Goal: Transaction & Acquisition: Purchase product/service

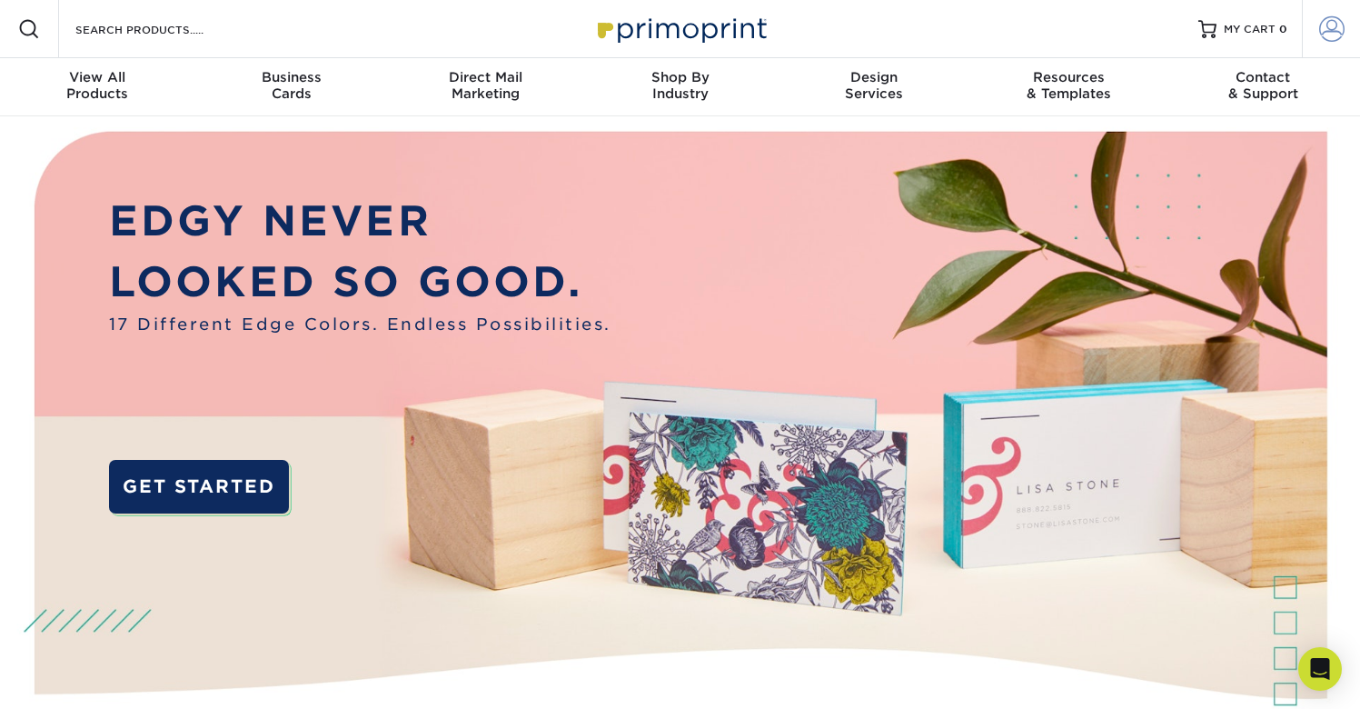
click at [1322, 33] on span at bounding box center [1331, 28] width 25 height 25
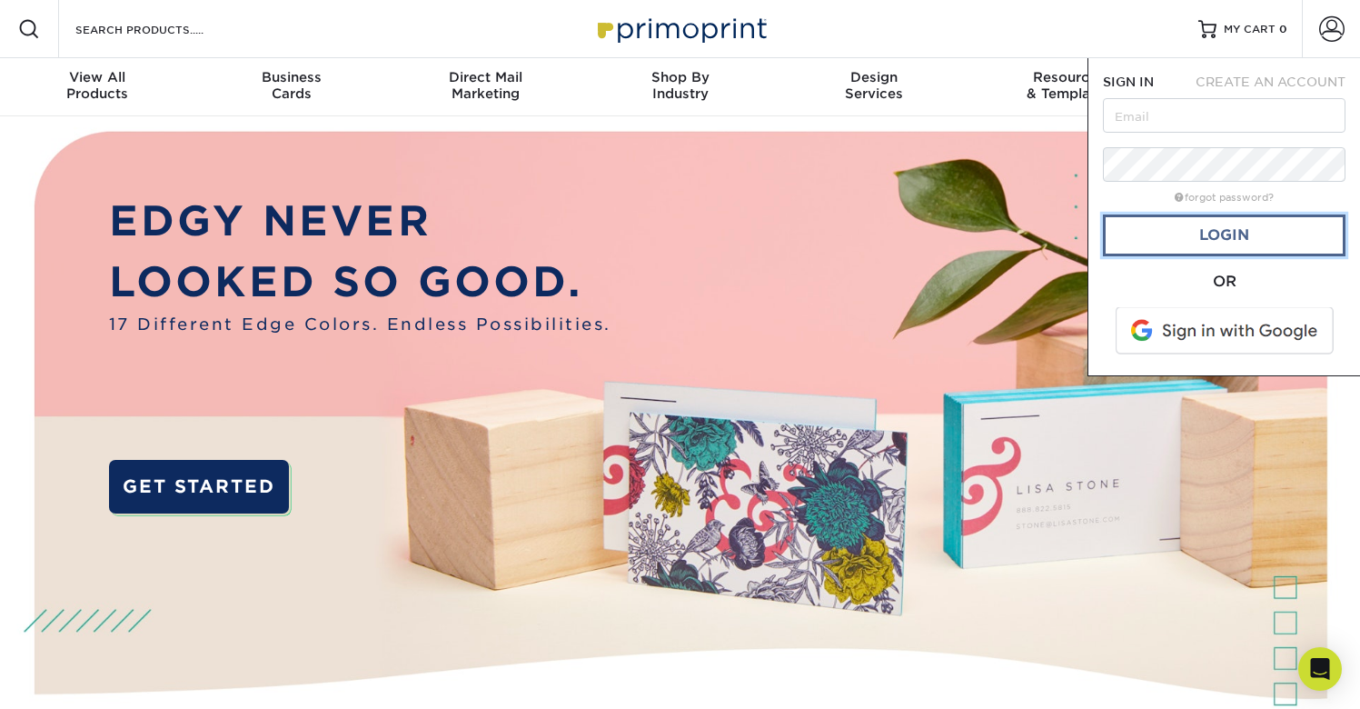
click at [1281, 235] on link "Login" at bounding box center [1224, 235] width 243 height 42
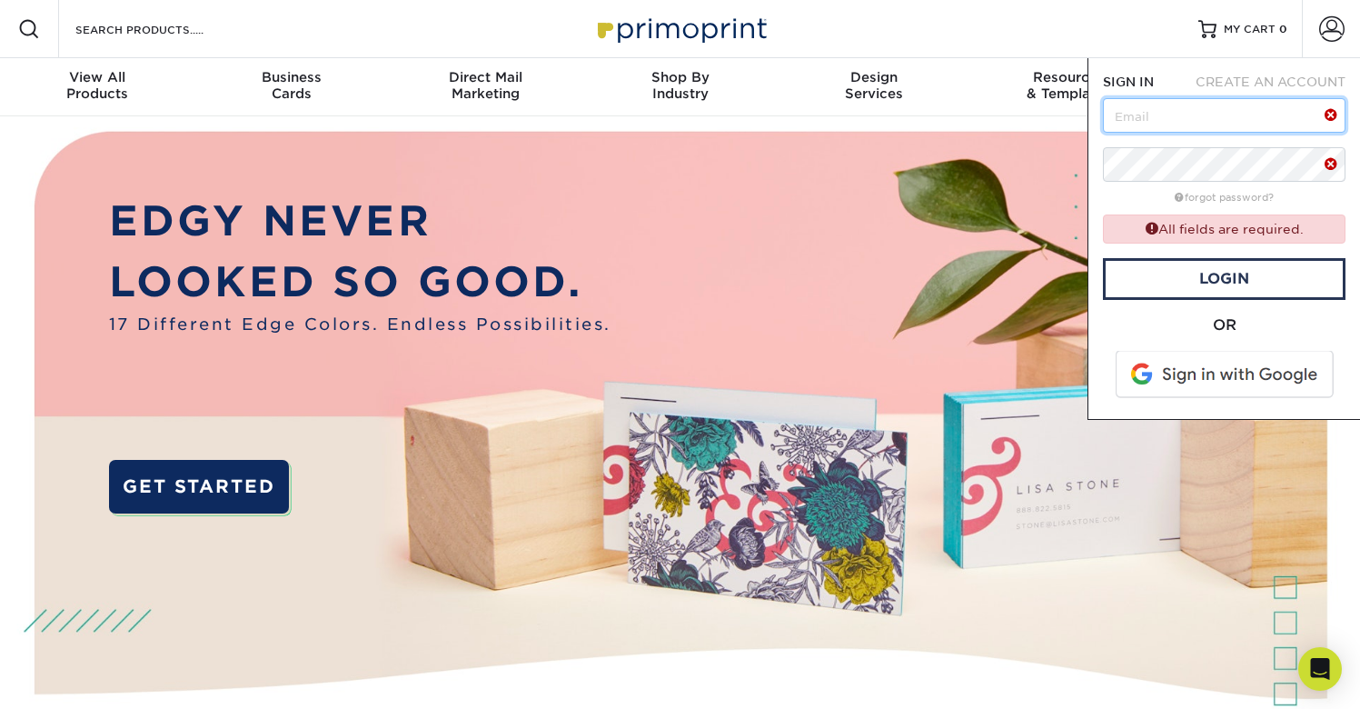
click at [1166, 113] on input "text" at bounding box center [1224, 115] width 243 height 35
type input "[EMAIL_ADDRESS][DOMAIN_NAME]"
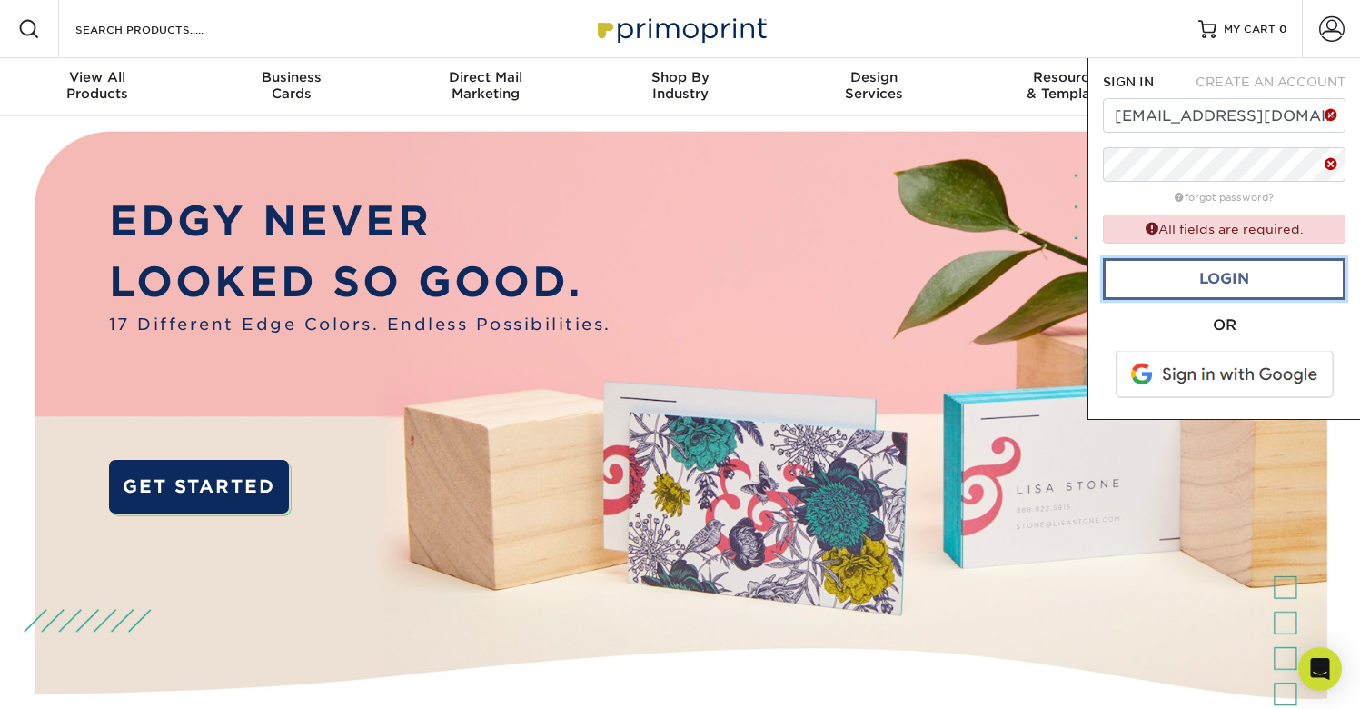
click at [1232, 278] on link "Login" at bounding box center [1224, 279] width 243 height 42
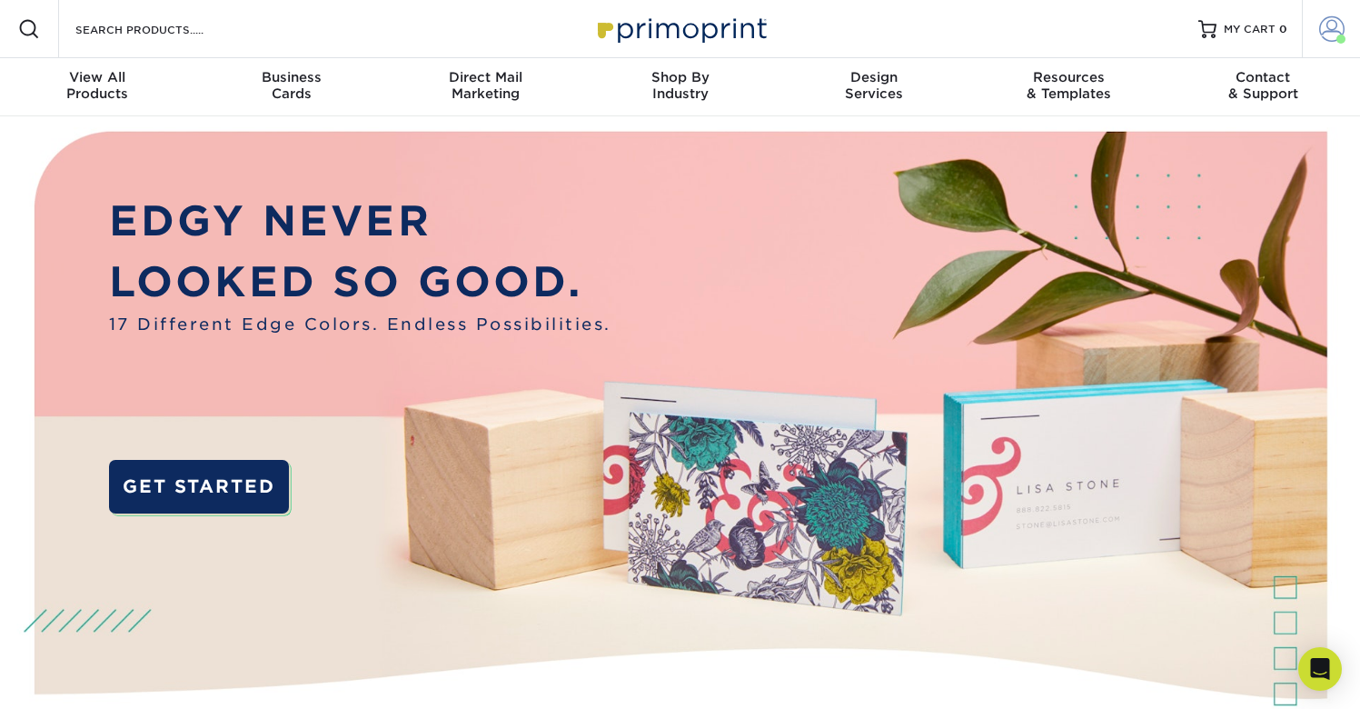
click at [1326, 30] on span at bounding box center [1331, 28] width 25 height 25
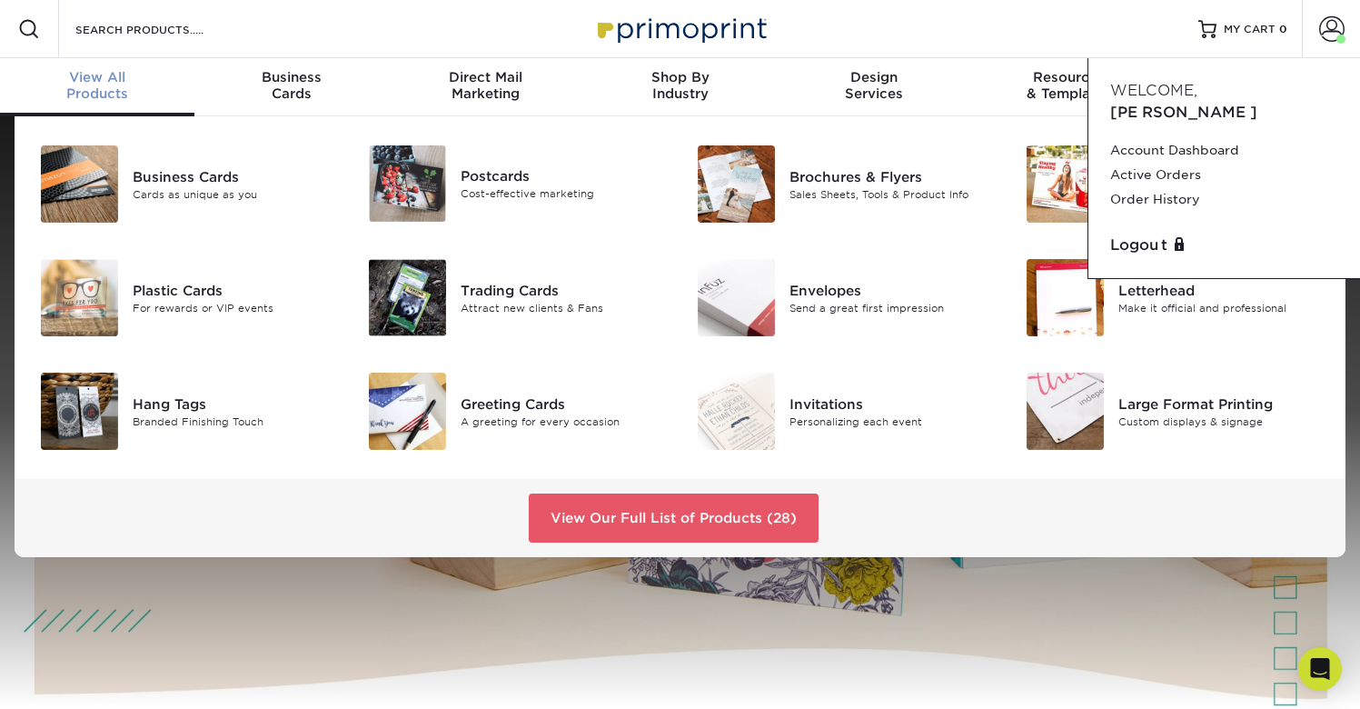
click at [86, 84] on span "View All" at bounding box center [97, 77] width 194 height 16
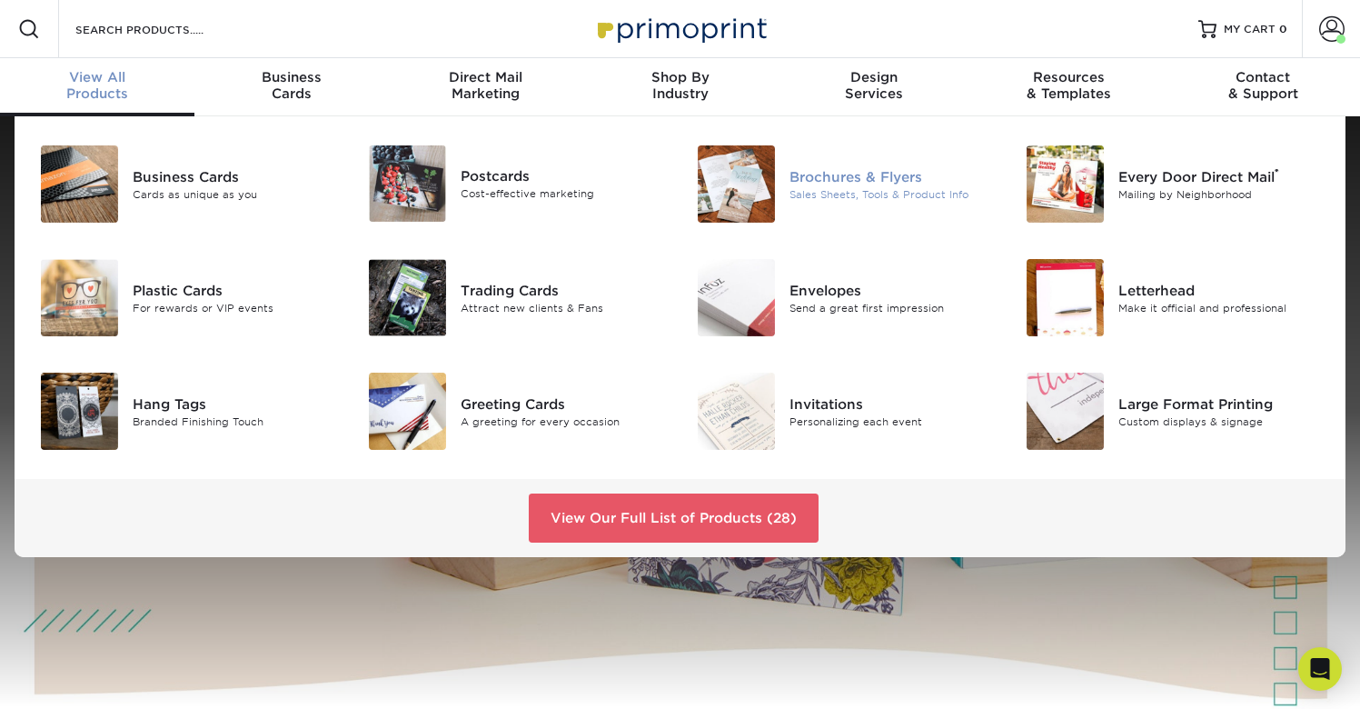
click at [871, 183] on div "Brochures & Flyers" at bounding box center [891, 176] width 205 height 20
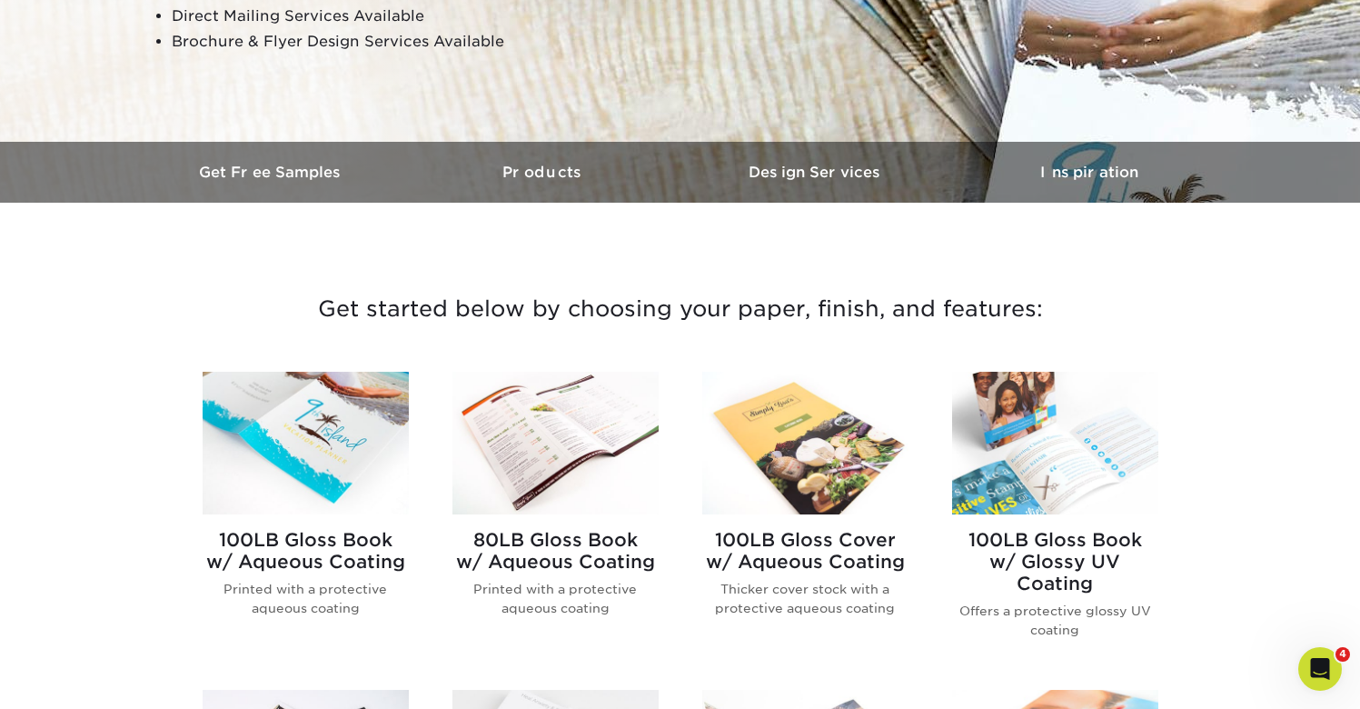
scroll to position [434, 0]
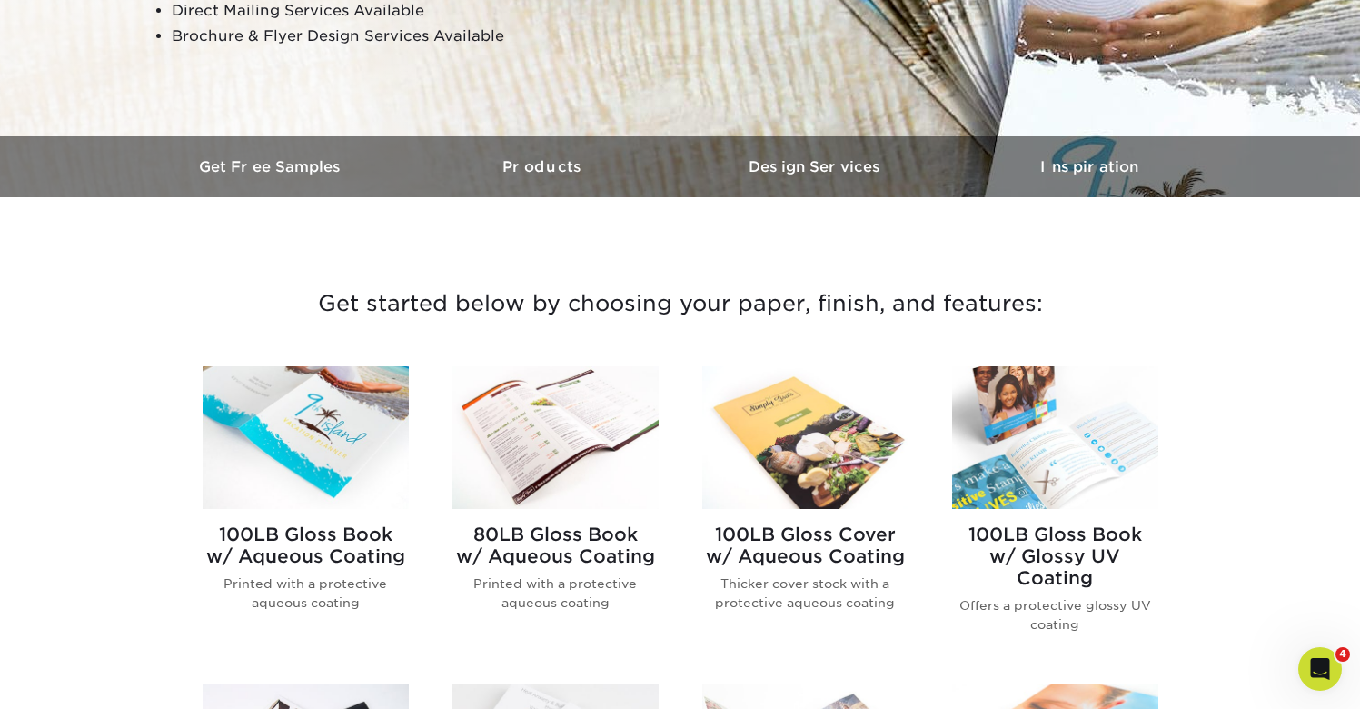
click at [303, 455] on img at bounding box center [306, 437] width 206 height 143
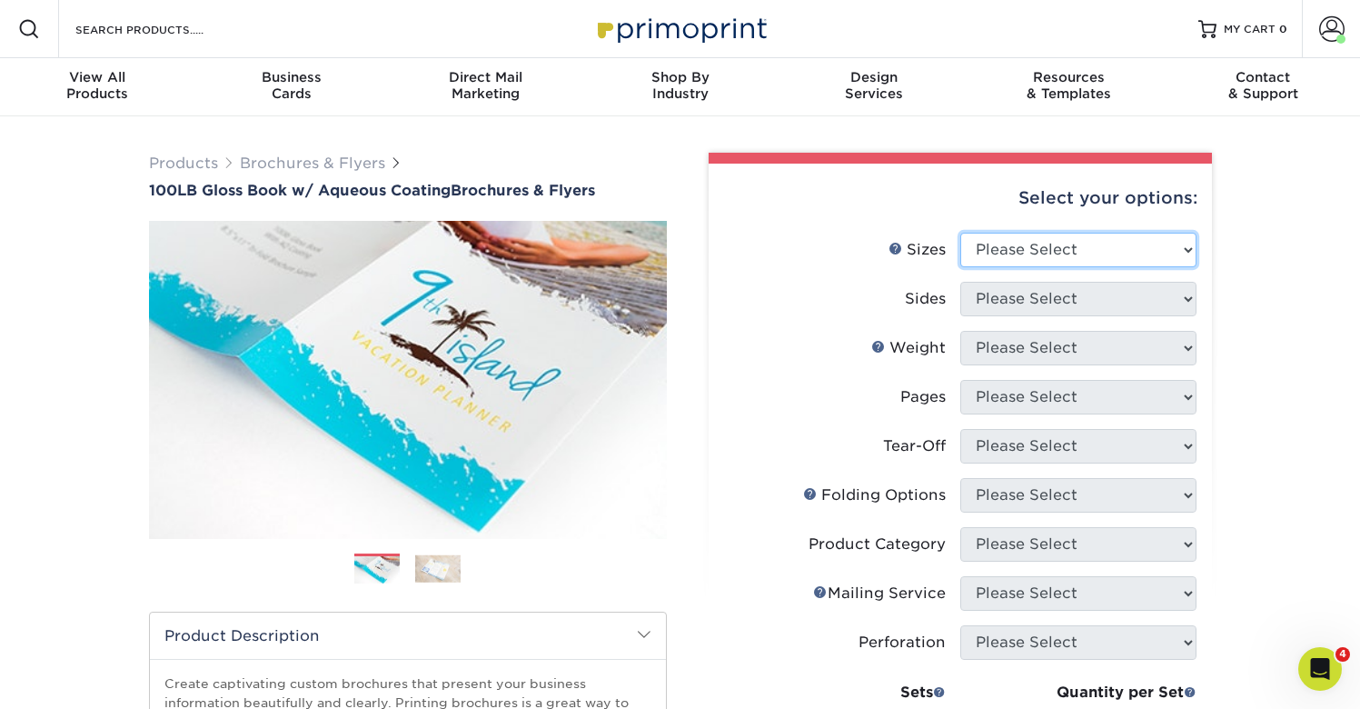
click at [1108, 253] on select "Please Select 3.5" x 8.5" 3.5" x 11" 3.67" x 8.5" 4" x 6" 4" x 8.5" 4" x 9" 4" …" at bounding box center [1078, 250] width 236 height 35
click at [453, 553] on li at bounding box center [437, 568] width 45 height 30
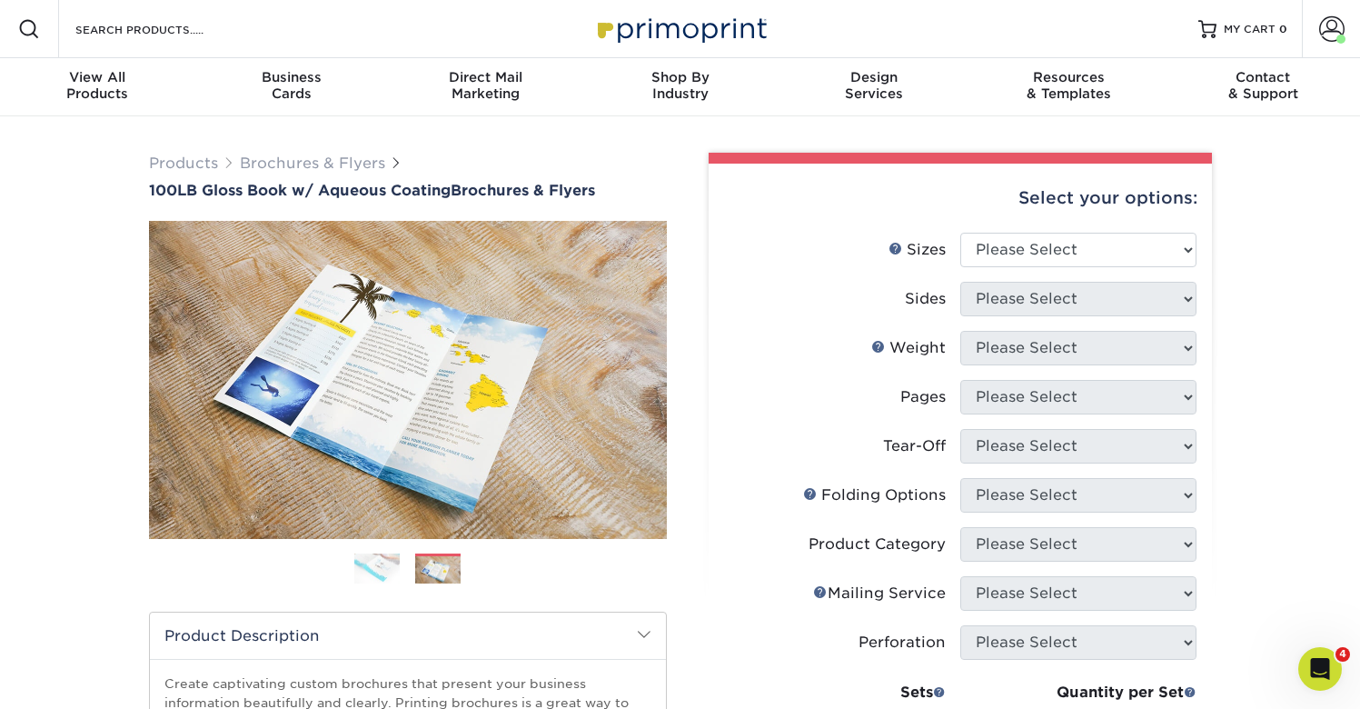
click at [388, 562] on img at bounding box center [376, 568] width 45 height 32
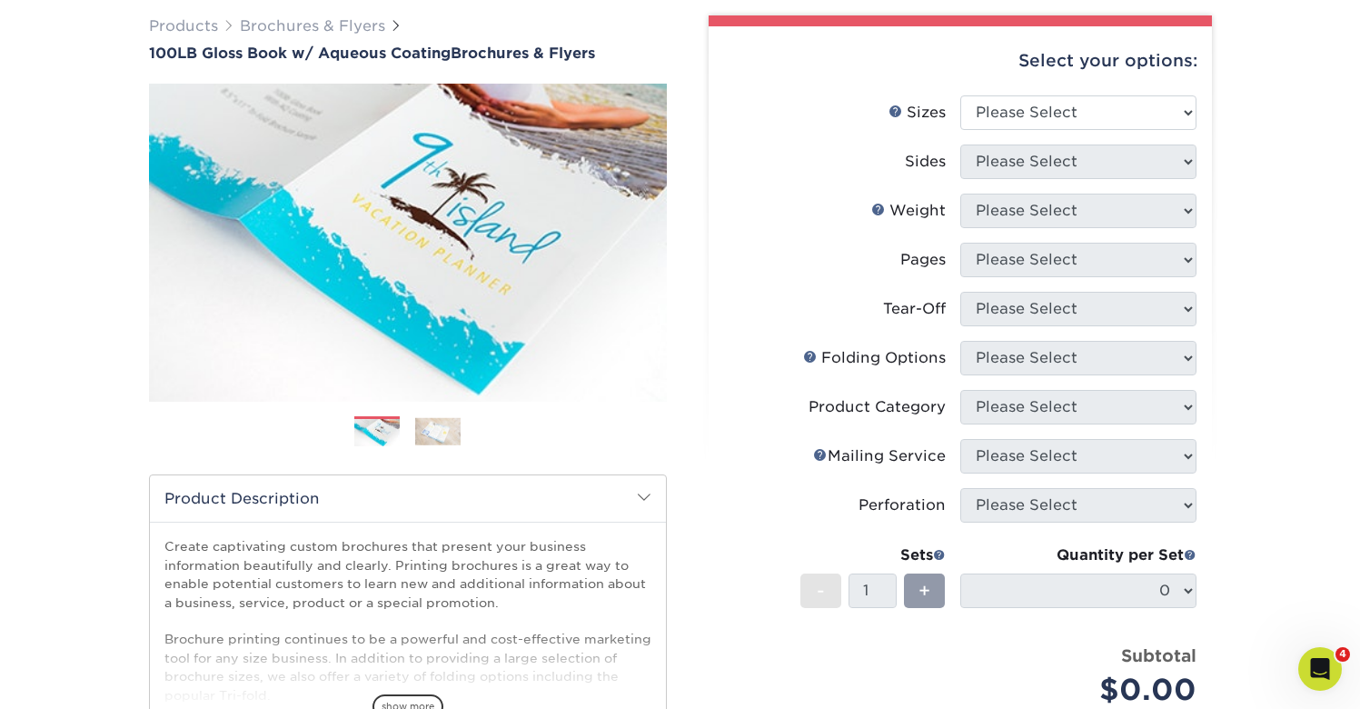
scroll to position [151, 0]
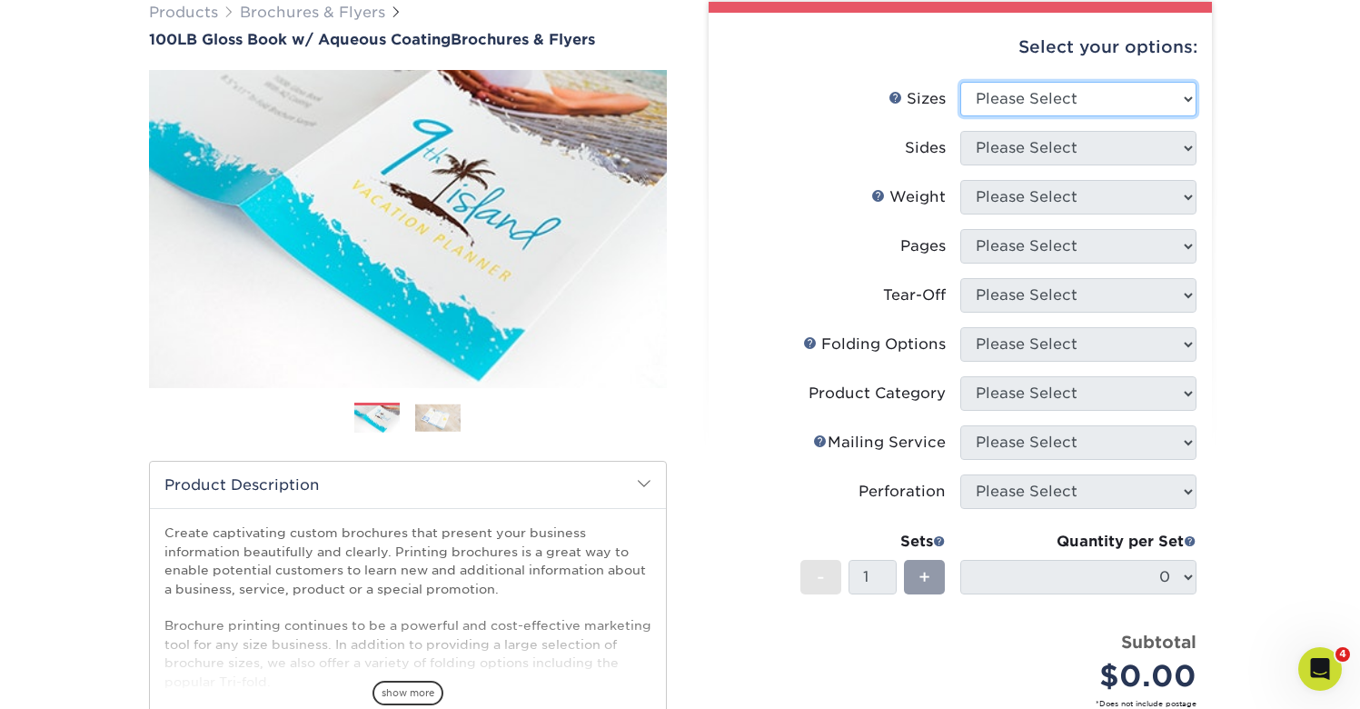
click at [1073, 99] on select "Please Select 3.5" x 8.5" 3.5" x 11" 3.67" x 8.5" 4" x 6" 4" x 8.5" 4" x 9" 4" …" at bounding box center [1078, 99] width 236 height 35
select select "8.50x14.00"
click at [960, 82] on select "Please Select 3.5" x 8.5" 3.5" x 11" 3.67" x 8.5" 4" x 6" 4" x 8.5" 4" x 9" 4" …" at bounding box center [1078, 99] width 236 height 35
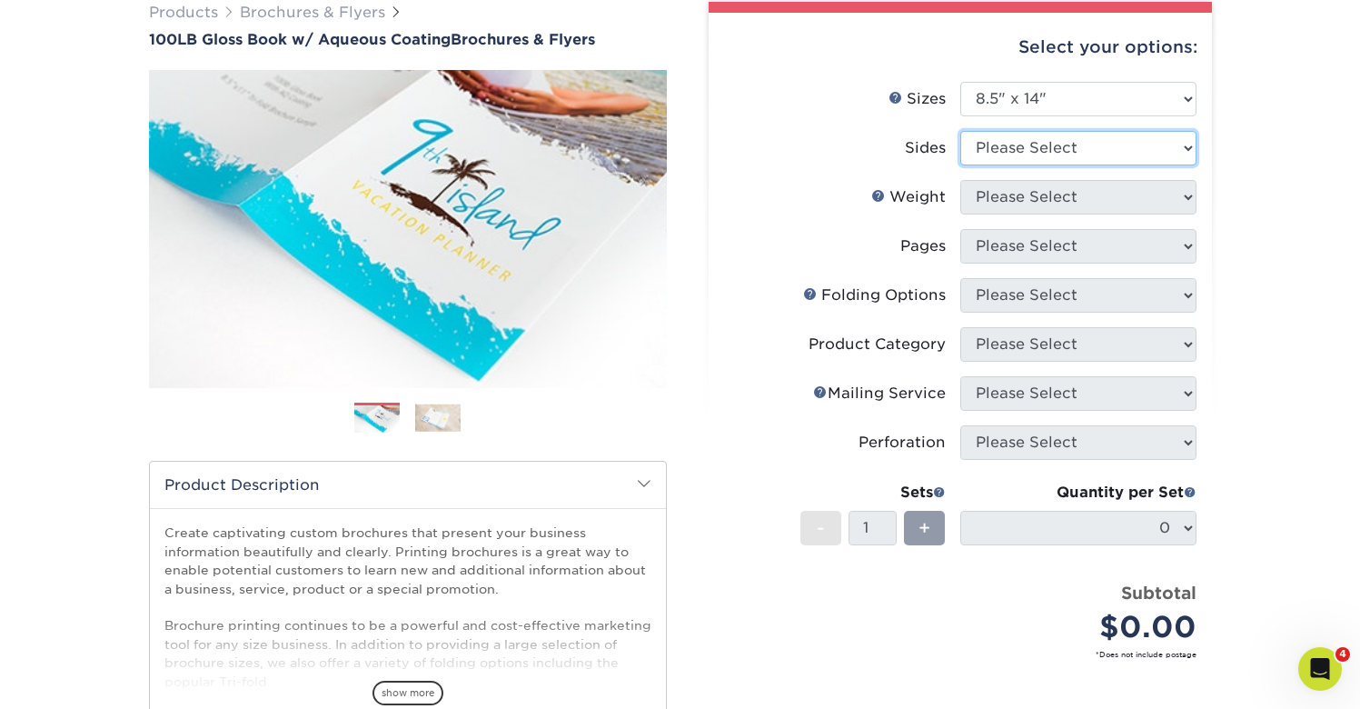
click at [1136, 140] on select "Please Select Print Both Sides Print Front Only" at bounding box center [1078, 148] width 236 height 35
select select "13abbda7-1d64-4f25-8bb2-c179b224825d"
click at [960, 131] on select "Please Select Print Both Sides Print Front Only" at bounding box center [1078, 148] width 236 height 35
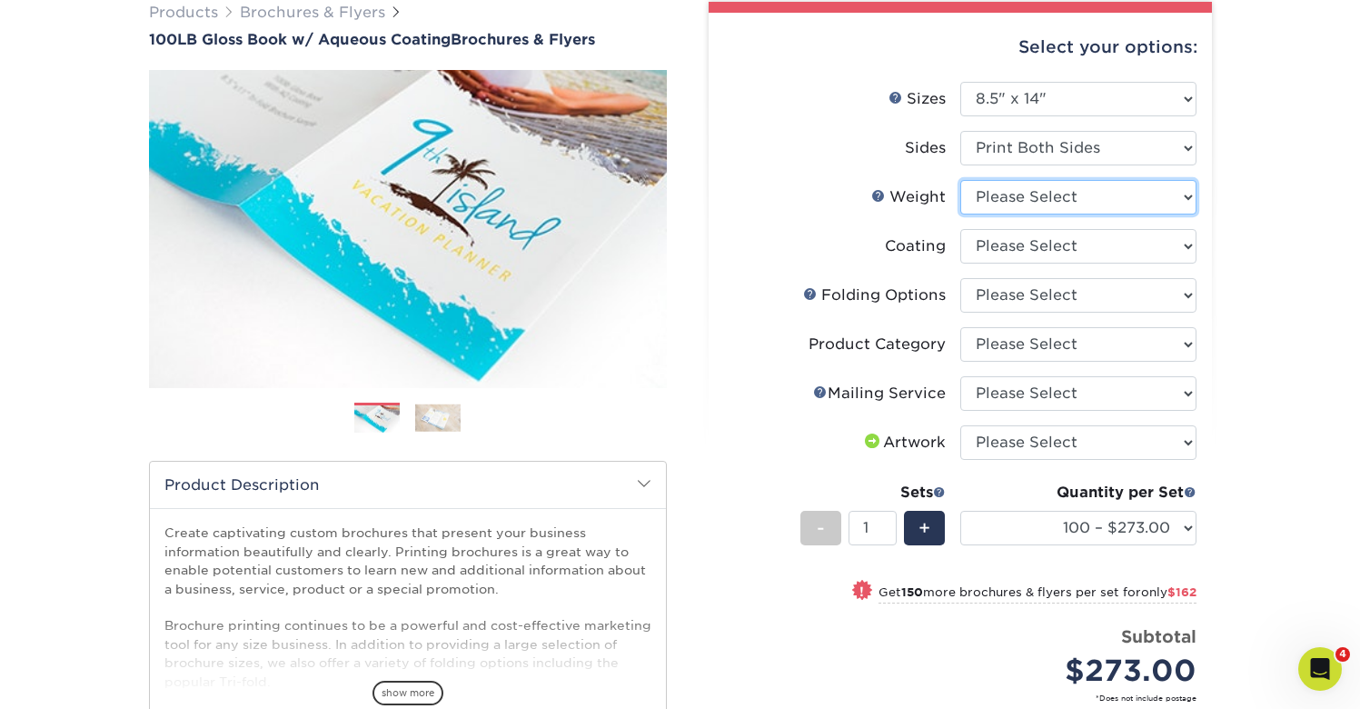
click at [1167, 193] on select "Please Select 100LB" at bounding box center [1078, 197] width 236 height 35
select select "100LB"
click at [960, 180] on select "Please Select 100LB" at bounding box center [1078, 197] width 236 height 35
click at [1136, 244] on select at bounding box center [1078, 246] width 236 height 35
select select "d41dab50-ff65-4f4f-bb17-2afe4d36ae33"
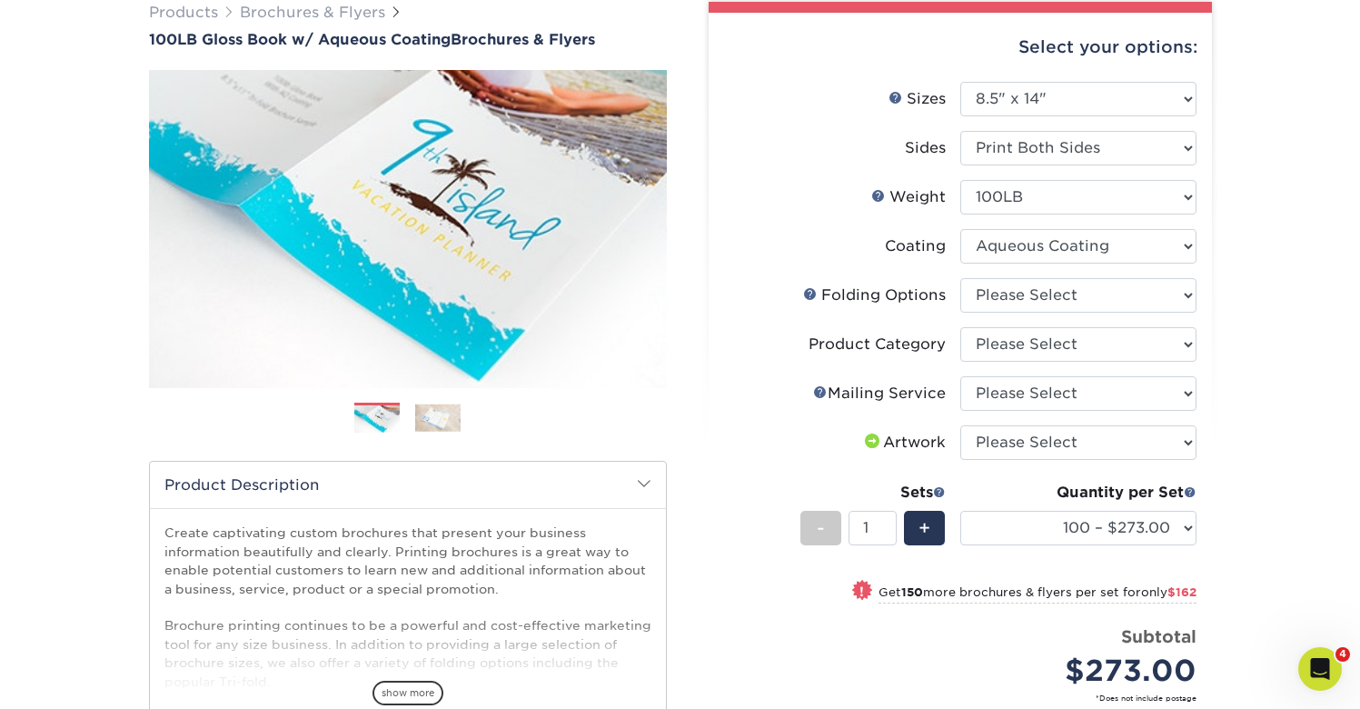
click at [960, 229] on select at bounding box center [1078, 246] width 236 height 35
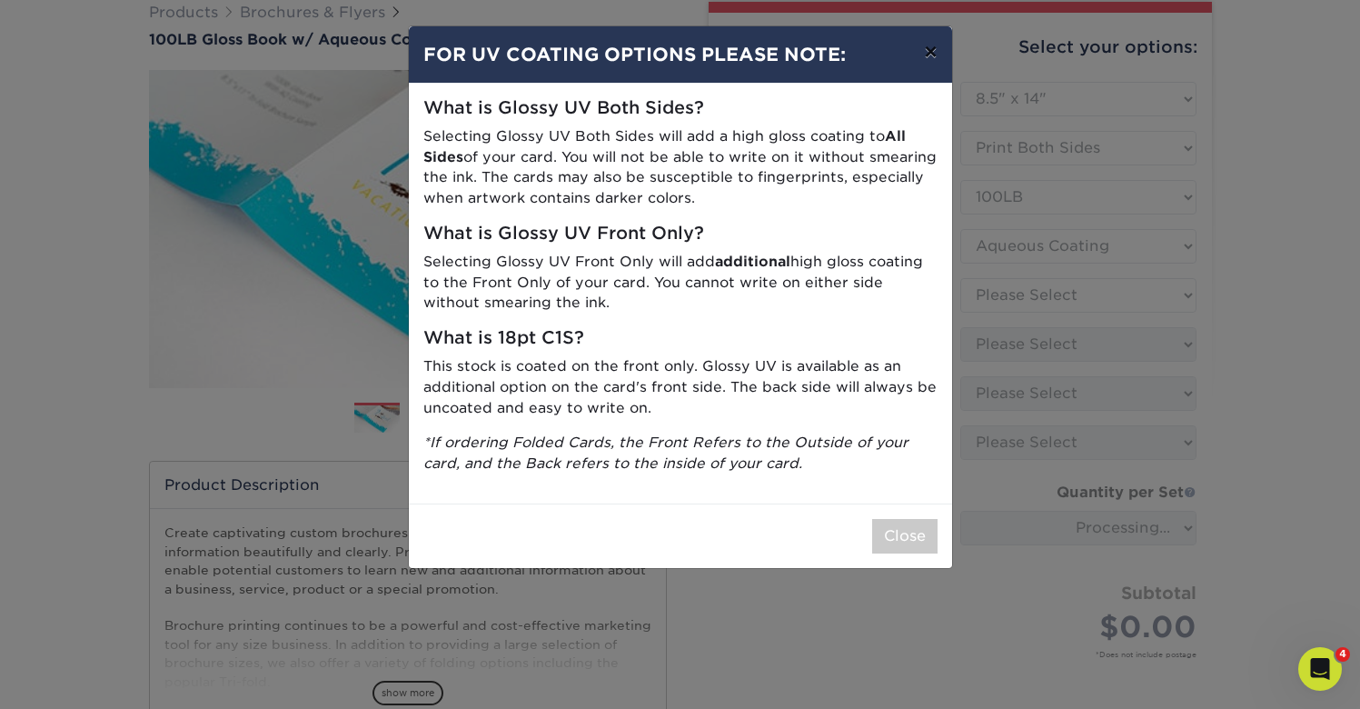
click at [931, 58] on button "×" at bounding box center [930, 51] width 42 height 51
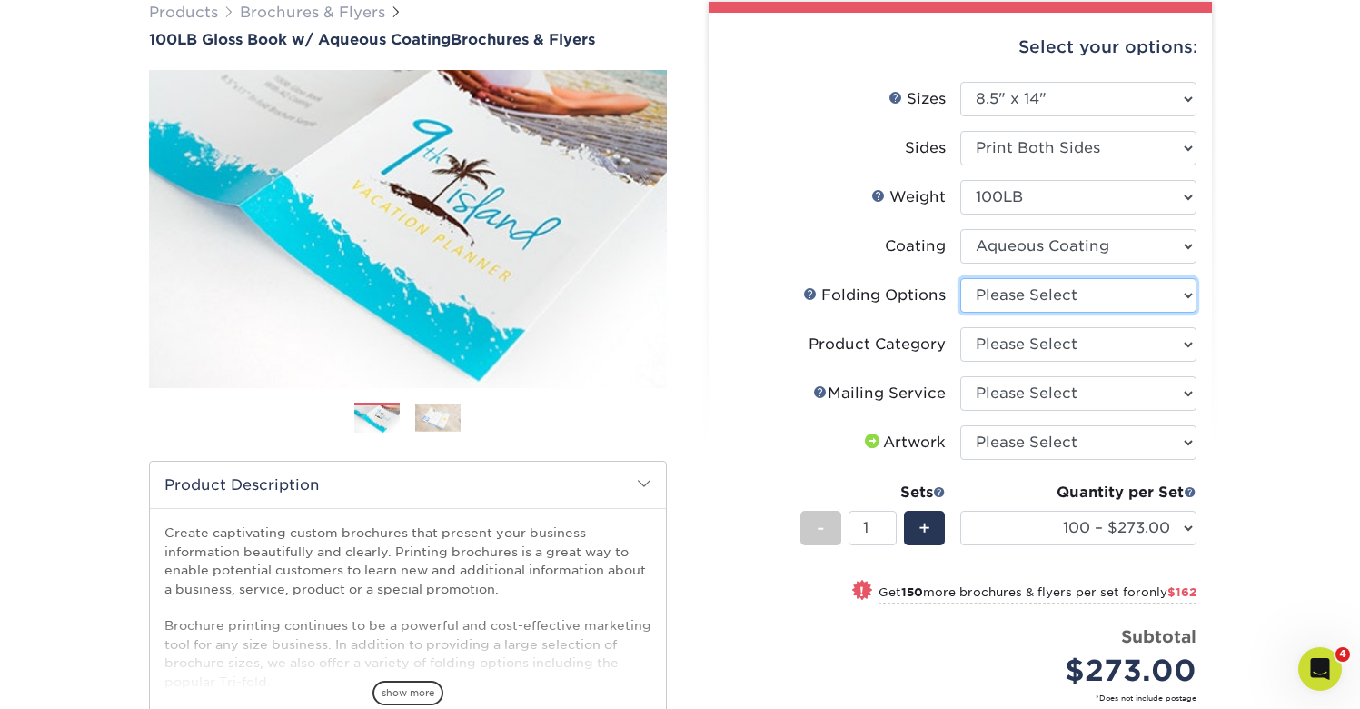
click at [1185, 293] on select "Please Select FLAT - No Folding Accordion Fold Roll Fold Tri-Fold / Letter Fold…" at bounding box center [1078, 295] width 236 height 35
select select "6bd2fd9e-193e-4811-88f7-94c08206d735"
click at [960, 278] on select "Please Select FLAT - No Folding Accordion Fold Roll Fold Tri-Fold / Letter Fold…" at bounding box center [1078, 295] width 236 height 35
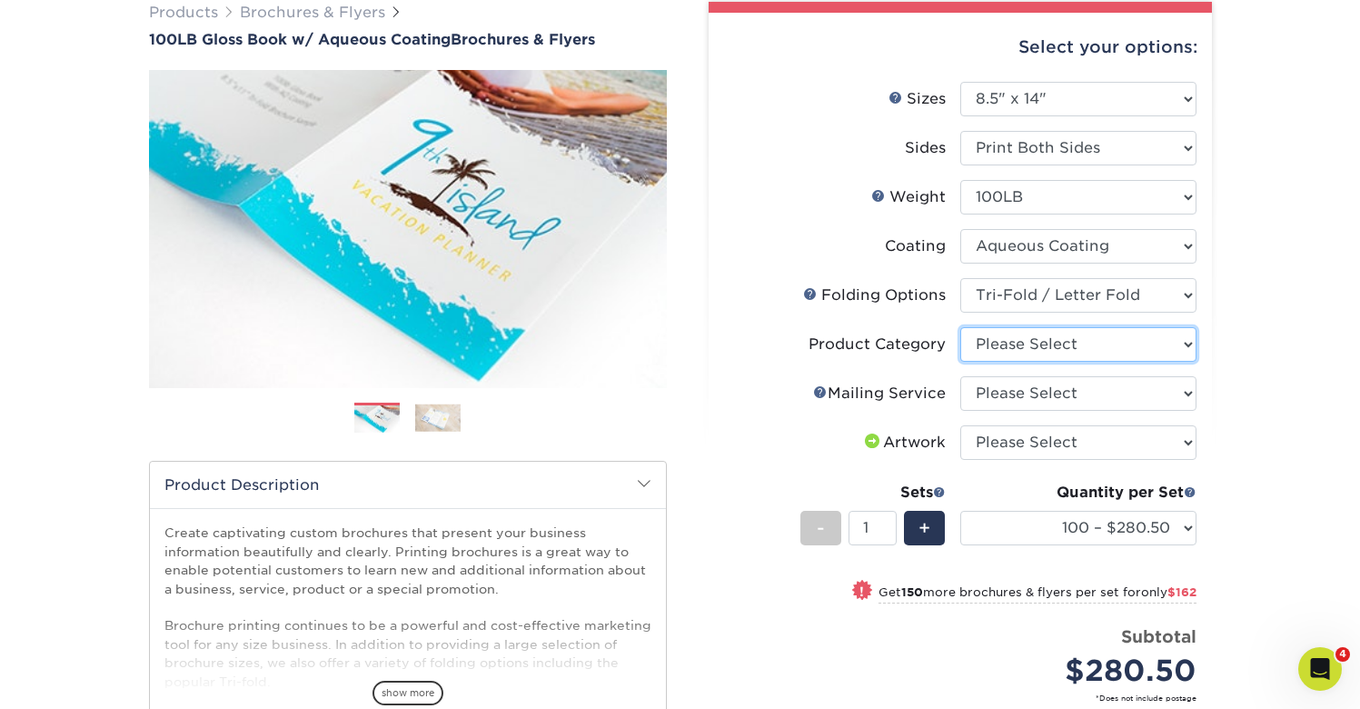
click at [1156, 351] on select "Please Select Flyers and Brochures" at bounding box center [1078, 344] width 236 height 35
select select "1a668080-6b7c-4174-b399-2c3833b27ef4"
click at [960, 327] on select "Please Select Flyers and Brochures" at bounding box center [1078, 344] width 236 height 35
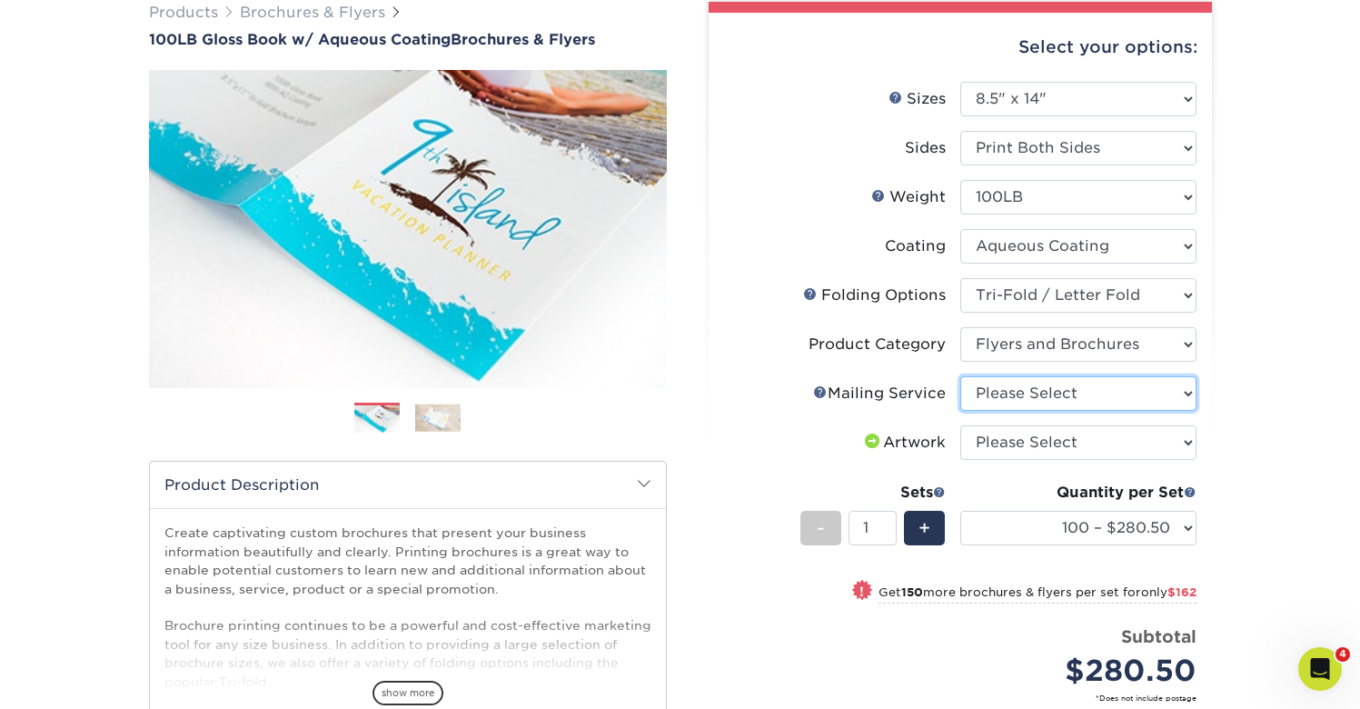
click at [1126, 392] on select "Please Select No Direct Mailing Service No, I will mail/stamp/imprint Direct Ma…" at bounding box center [1078, 393] width 236 height 35
select select "3e5e9bdd-d78a-4c28-a41d-fe1407925ca6"
click at [960, 376] on select "Please Select No Direct Mailing Service No, I will mail/stamp/imprint Direct Ma…" at bounding box center [1078, 393] width 236 height 35
click at [1118, 454] on select "Please Select I will upload files I need a design - $175" at bounding box center [1078, 442] width 236 height 35
select select "upload"
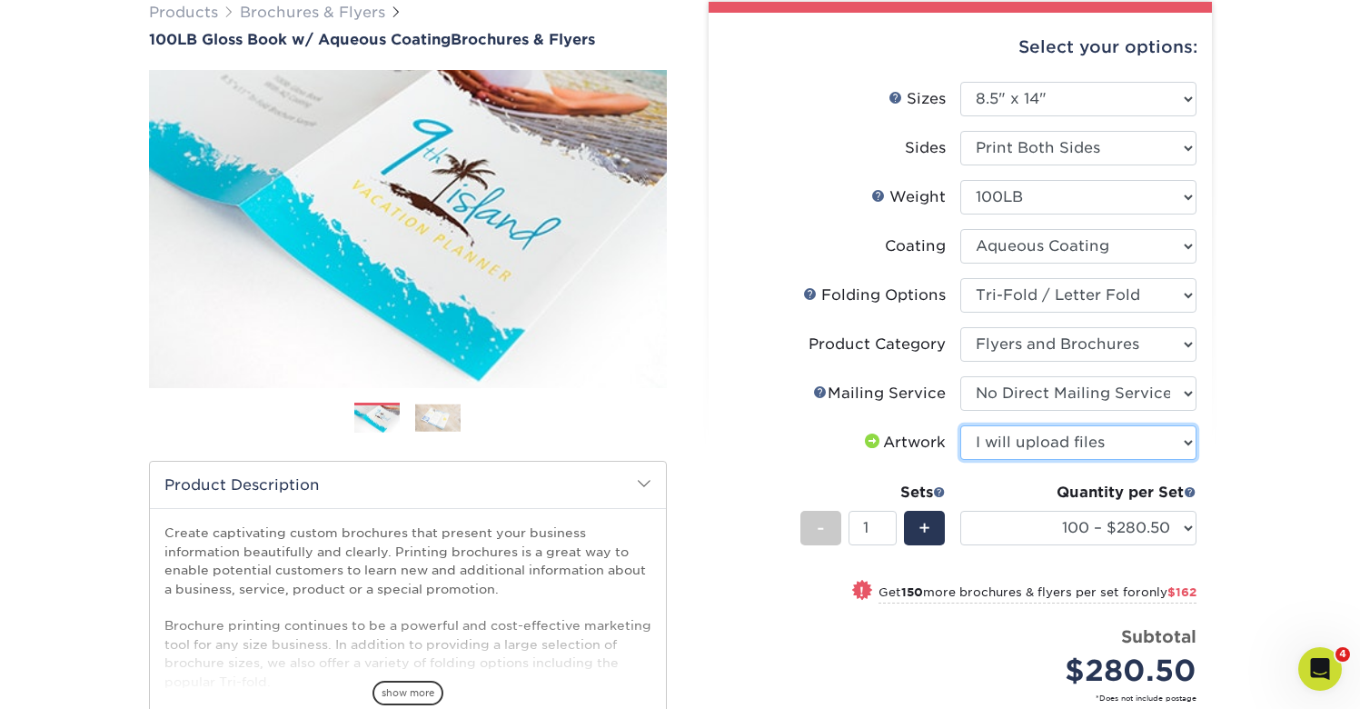
click at [960, 425] on select "Please Select I will upload files I need a design - $175" at bounding box center [1078, 442] width 236 height 35
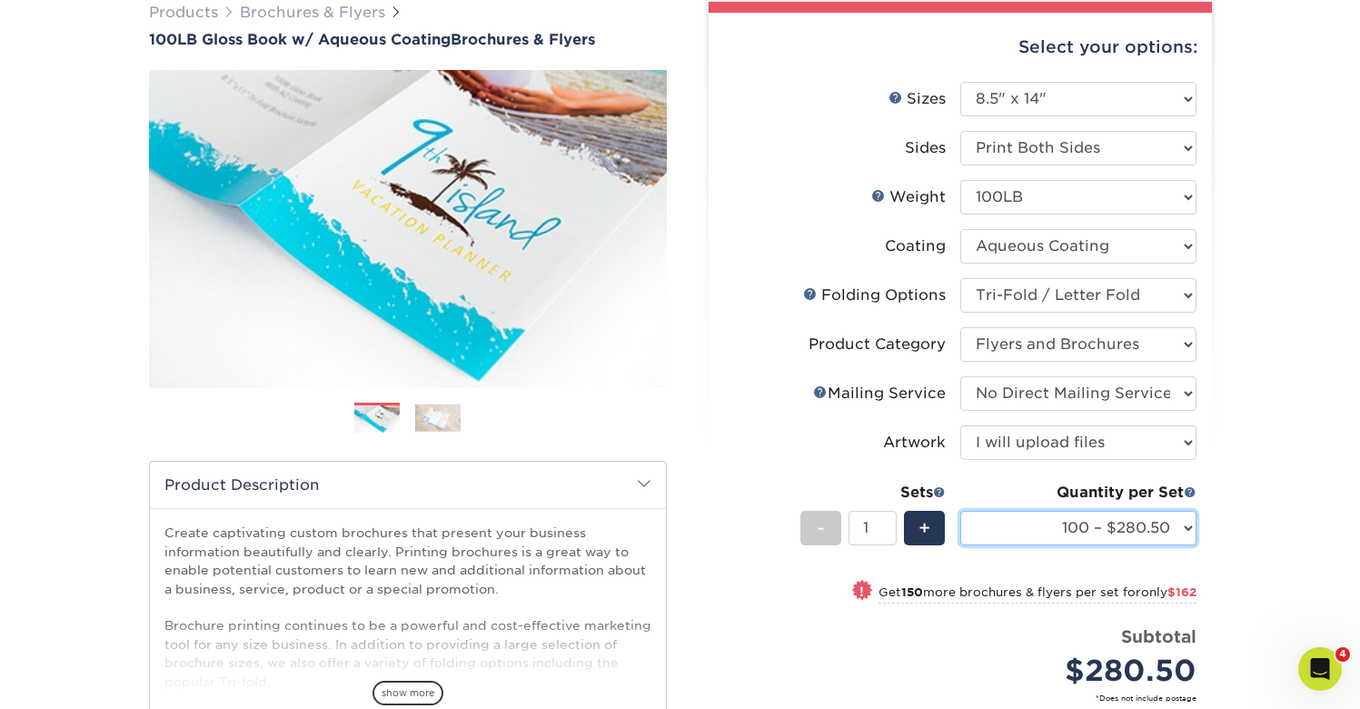
click at [1190, 524] on select "100 – $280.50 250 – $442.50 500 – $455.00 1000 – $501.75 2000 – $554.75 2500 – …" at bounding box center [1078, 528] width 236 height 35
select select "1000 – $501.75"
click at [960, 511] on select "100 – $280.50 250 – $442.50 500 – $455.00 1000 – $501.75 2000 – $554.75 2500 – …" at bounding box center [1078, 528] width 236 height 35
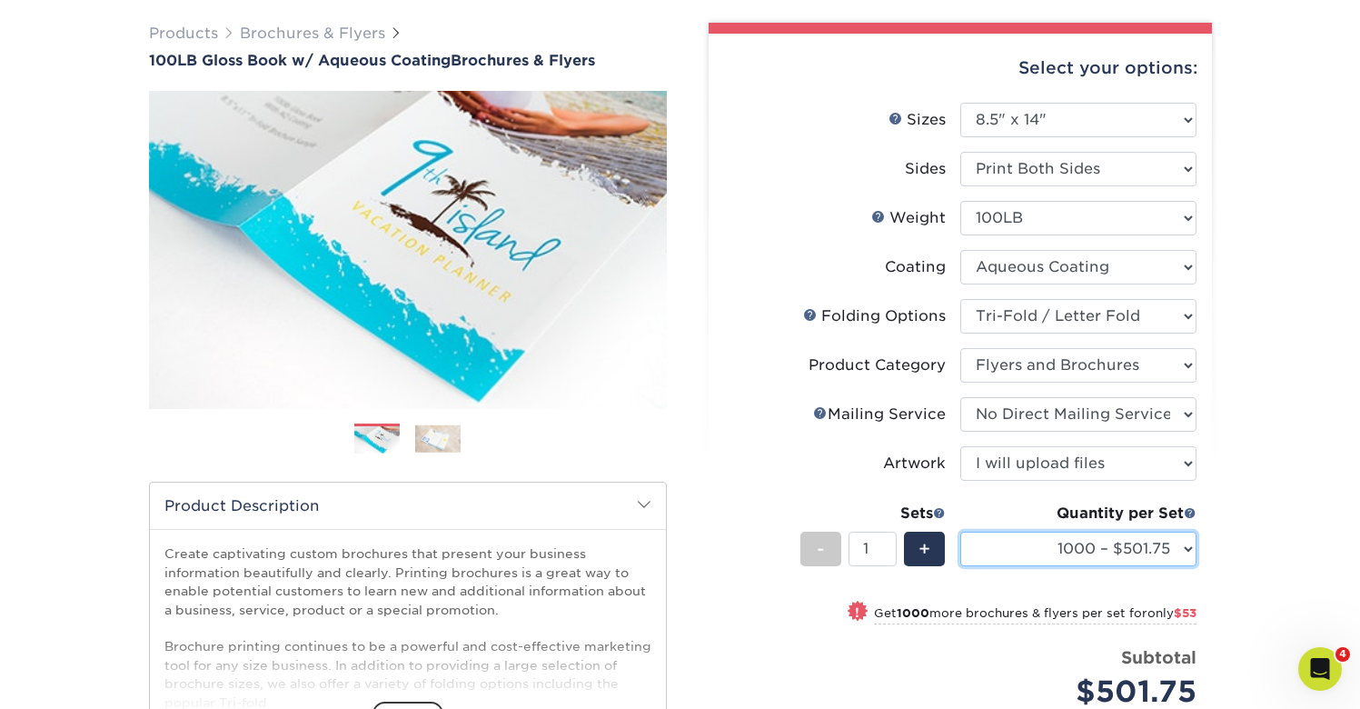
scroll to position [115, 0]
